Goal: Find specific page/section: Find specific page/section

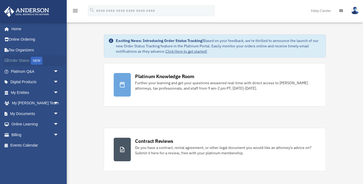
click at [23, 60] on link "Order Status NEW" at bounding box center [35, 60] width 63 height 11
click at [20, 91] on link "My Entities arrow_drop_down" at bounding box center [35, 92] width 63 height 11
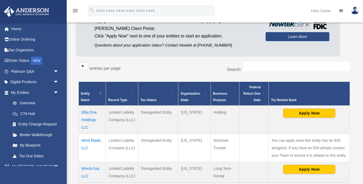
scroll to position [66, 0]
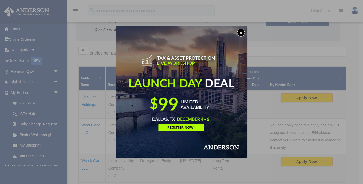
click at [240, 33] on button "x" at bounding box center [241, 33] width 8 height 8
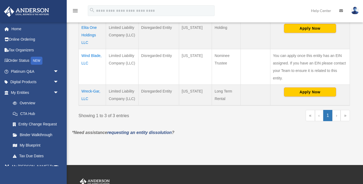
scroll to position [136, 0]
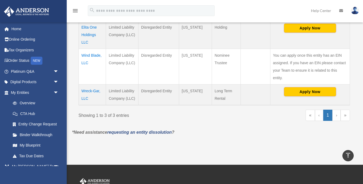
click at [90, 90] on td "Wreck-Gar, LLC" at bounding box center [92, 94] width 27 height 21
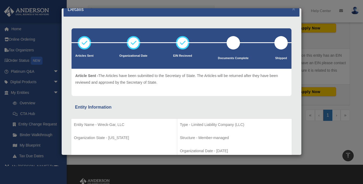
scroll to position [11, 0]
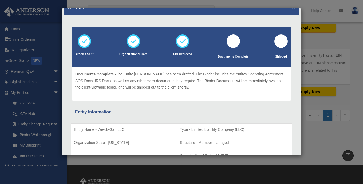
click at [277, 7] on div "Details × Articles Sent Organizational Date" at bounding box center [181, 92] width 363 height 184
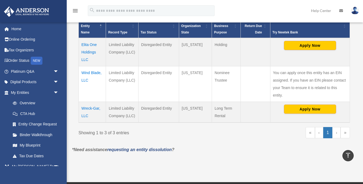
scroll to position [117, 0]
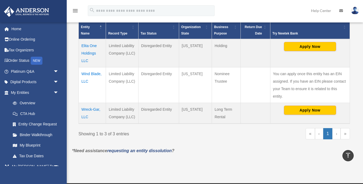
click at [89, 53] on td "Elita One Holdings LLC" at bounding box center [92, 53] width 27 height 28
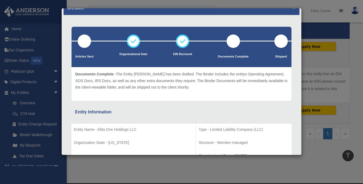
click at [294, 10] on button "×" at bounding box center [293, 7] width 3 height 6
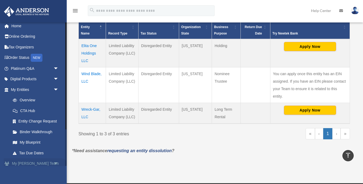
scroll to position [0, 0]
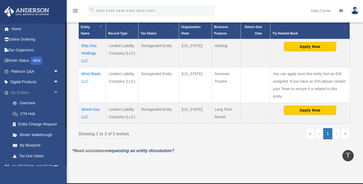
click at [57, 91] on span "arrow_drop_down" at bounding box center [58, 92] width 11 height 11
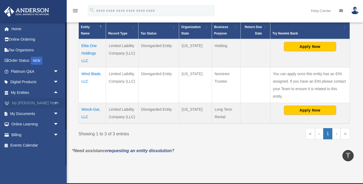
click at [56, 101] on span "arrow_drop_down" at bounding box center [58, 103] width 11 height 11
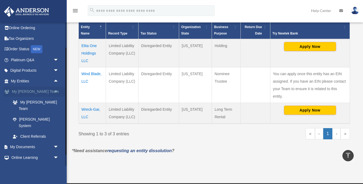
scroll to position [13, 0]
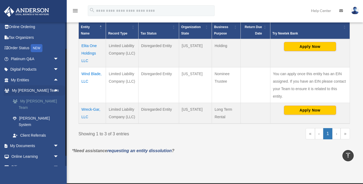
click at [37, 99] on link "My [PERSON_NAME] Team" at bounding box center [36, 103] width 59 height 17
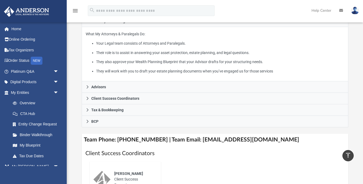
scroll to position [106, 0]
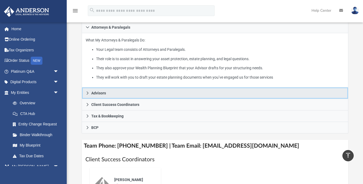
click at [88, 87] on link "Advisors" at bounding box center [215, 92] width 266 height 11
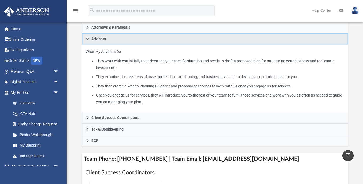
click at [87, 38] on icon at bounding box center [87, 39] width 3 height 2
